Goal: Task Accomplishment & Management: Manage account settings

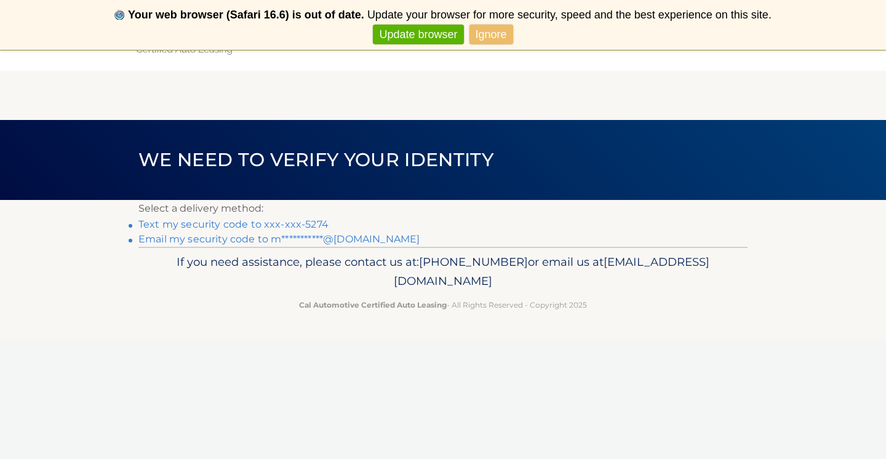
click at [207, 222] on link "Text my security code to xxx-xxx-5274" at bounding box center [233, 224] width 190 height 12
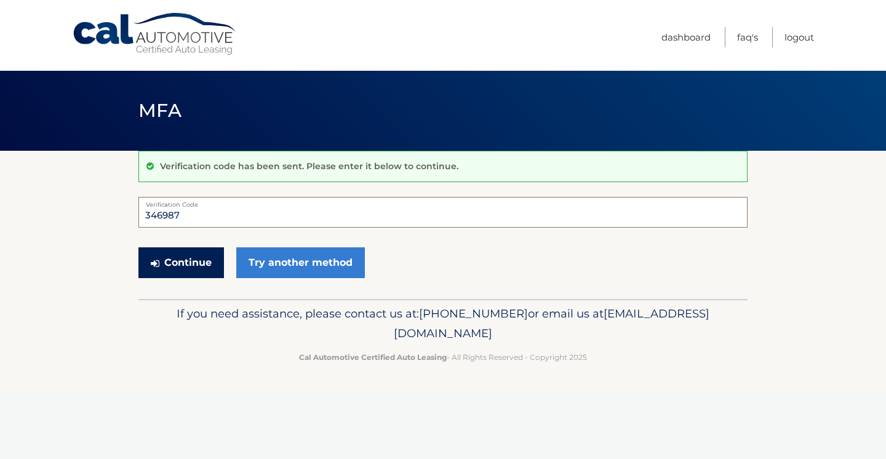
type input "346987"
click at [190, 263] on button "Continue" at bounding box center [181, 262] width 86 height 31
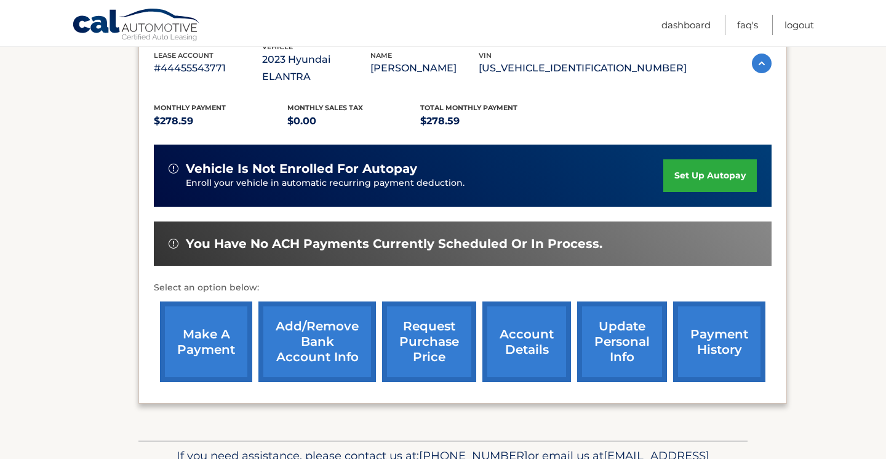
scroll to position [229, 0]
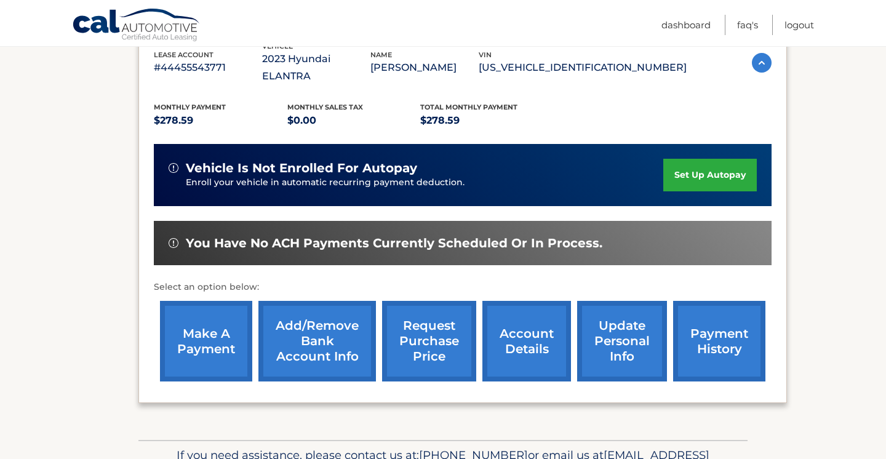
click at [212, 321] on link "make a payment" at bounding box center [206, 341] width 92 height 81
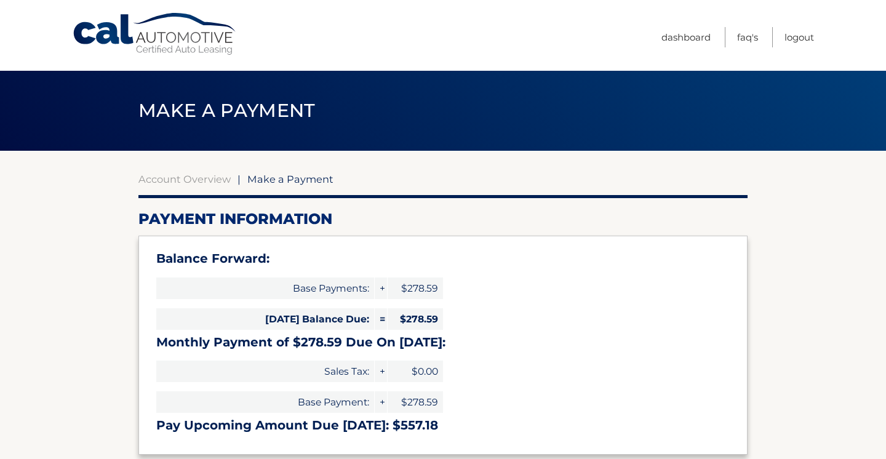
select select "ZWQ2Mzc0ODctZmI4MC00ZWVkLWIxN2MtNDhkNTdkMTMwNGMw"
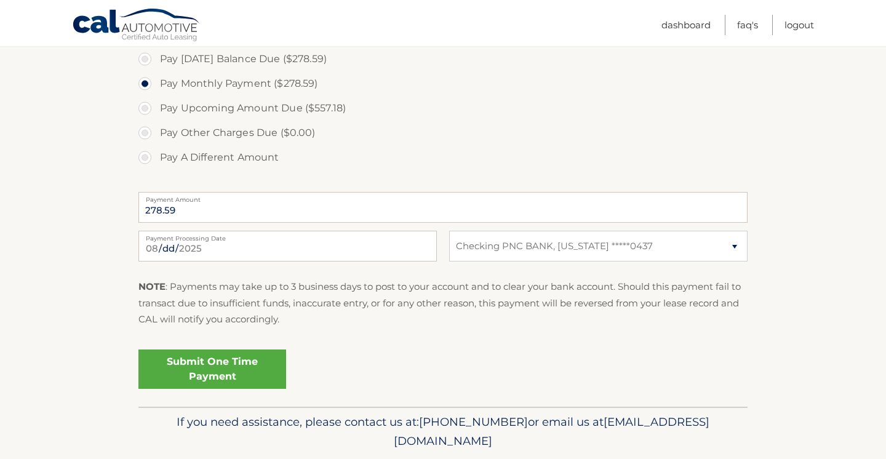
scroll to position [434, 0]
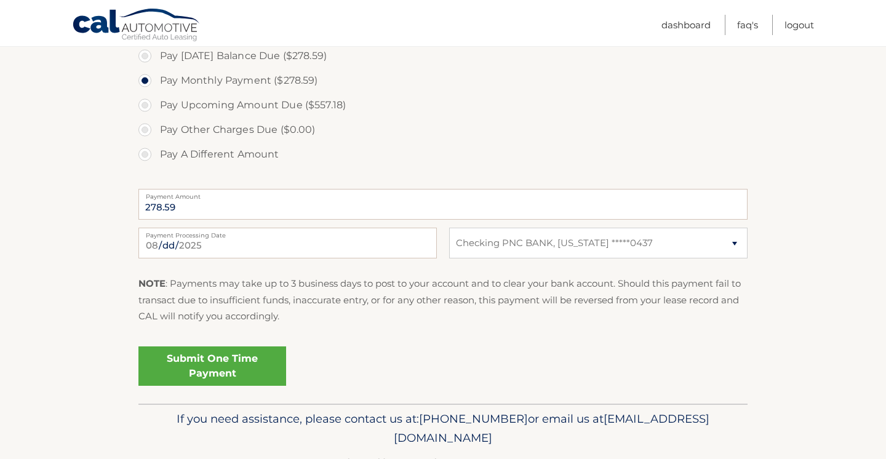
click at [209, 359] on link "Submit One Time Payment" at bounding box center [212, 365] width 148 height 39
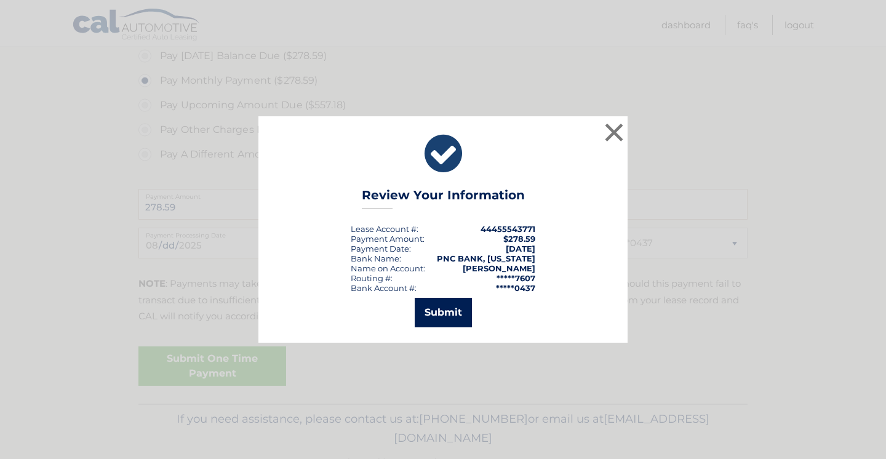
click at [450, 310] on button "Submit" at bounding box center [443, 313] width 57 height 30
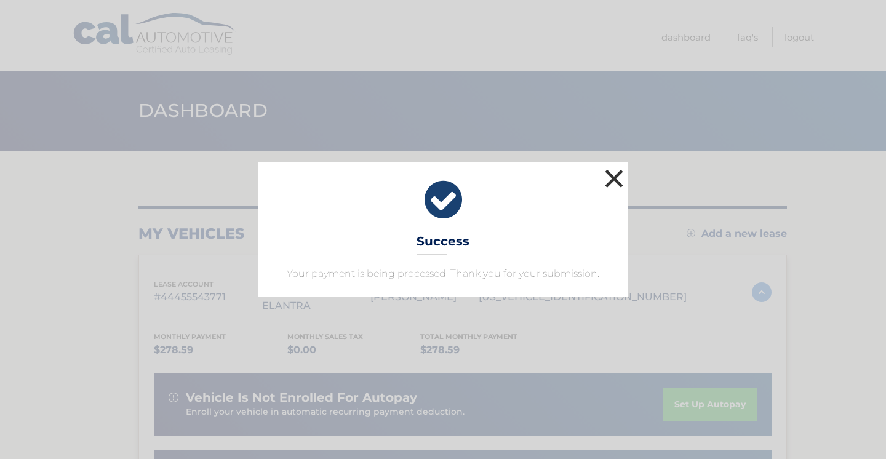
click at [613, 176] on button "×" at bounding box center [614, 178] width 25 height 25
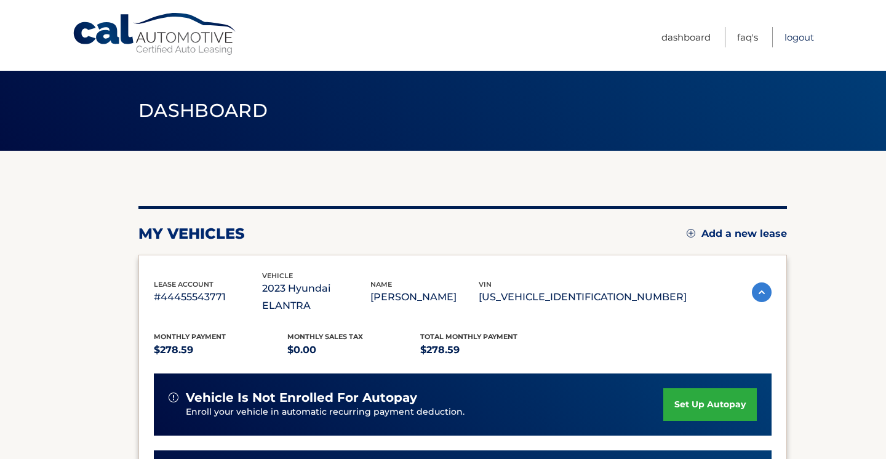
click at [797, 33] on link "Logout" at bounding box center [799, 37] width 30 height 20
